Goal: Navigation & Orientation: Find specific page/section

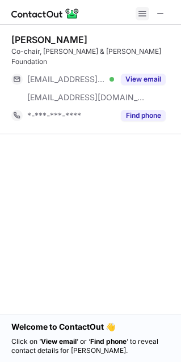
click at [143, 15] on span at bounding box center [142, 13] width 9 height 9
click at [135, 16] on button at bounding box center [142, 14] width 14 height 14
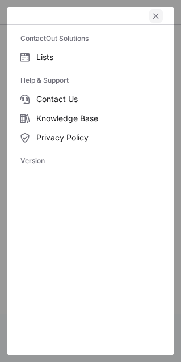
click at [154, 18] on span "left-button" at bounding box center [155, 15] width 9 height 9
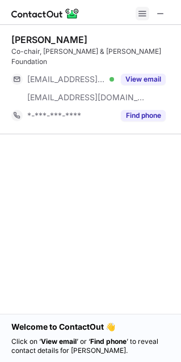
click at [144, 18] on span at bounding box center [142, 13] width 9 height 9
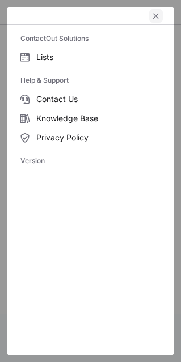
click at [161, 12] on button "left-button" at bounding box center [156, 16] width 14 height 14
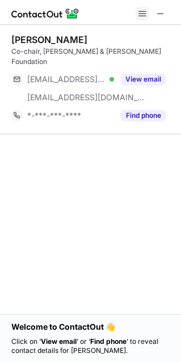
click at [144, 14] on span at bounding box center [142, 13] width 9 height 9
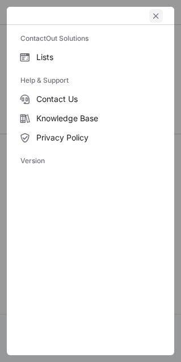
click at [154, 14] on span "left-button" at bounding box center [155, 15] width 9 height 9
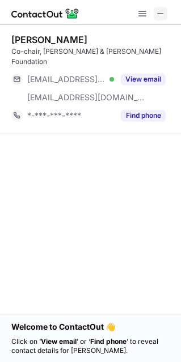
click at [161, 15] on span at bounding box center [160, 13] width 9 height 9
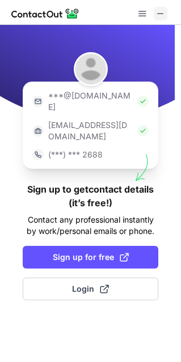
click at [162, 15] on span at bounding box center [160, 13] width 9 height 9
click at [144, 18] on span at bounding box center [142, 13] width 9 height 9
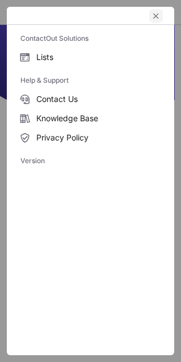
click at [155, 16] on span "left-button" at bounding box center [155, 15] width 9 height 9
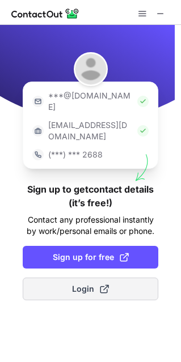
click at [75, 283] on span "Login" at bounding box center [90, 288] width 37 height 11
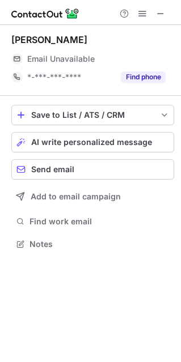
scroll to position [6, 6]
click at [146, 11] on span at bounding box center [142, 13] width 9 height 9
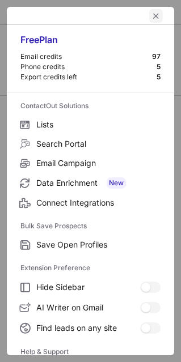
click at [151, 14] on span "left-button" at bounding box center [155, 15] width 9 height 9
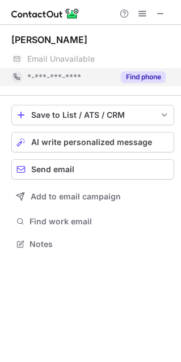
click at [135, 81] on button "Find phone" at bounding box center [143, 76] width 45 height 11
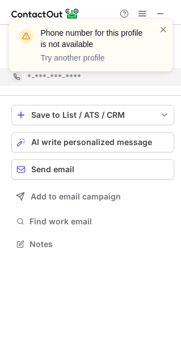
scroll to position [217, 181]
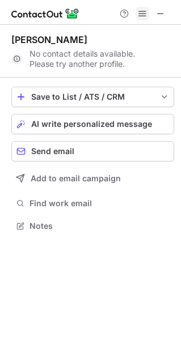
click at [149, 15] on button at bounding box center [142, 14] width 14 height 14
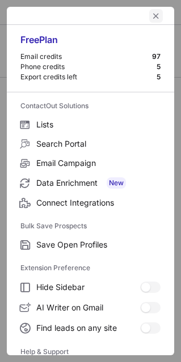
click at [152, 14] on span "left-button" at bounding box center [155, 15] width 9 height 9
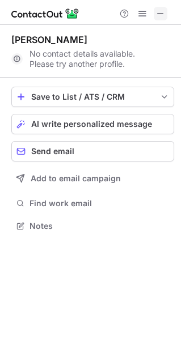
click at [162, 18] on span at bounding box center [160, 13] width 9 height 9
